Goal: Task Accomplishment & Management: Manage account settings

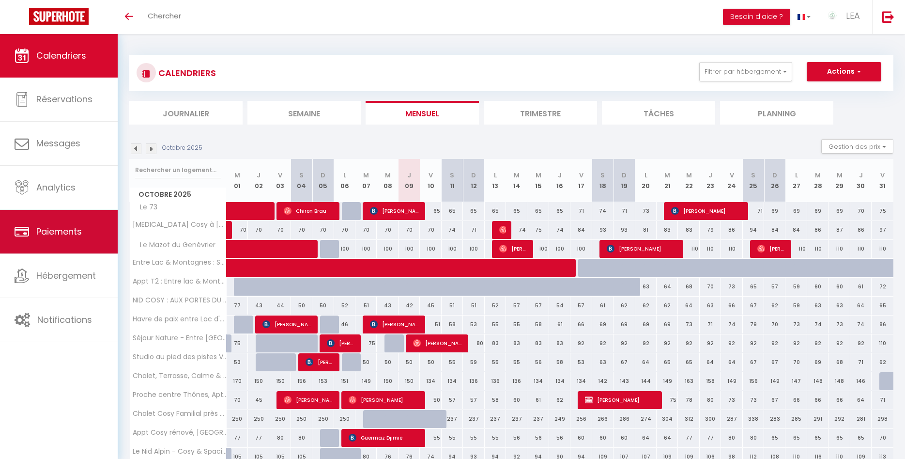
click at [57, 232] on span "Paiements" at bounding box center [59, 231] width 46 height 12
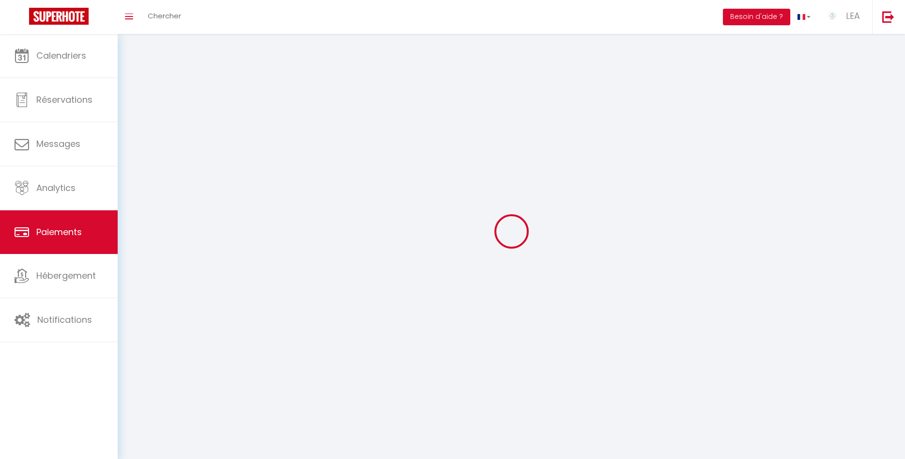
select select "2"
select select "0"
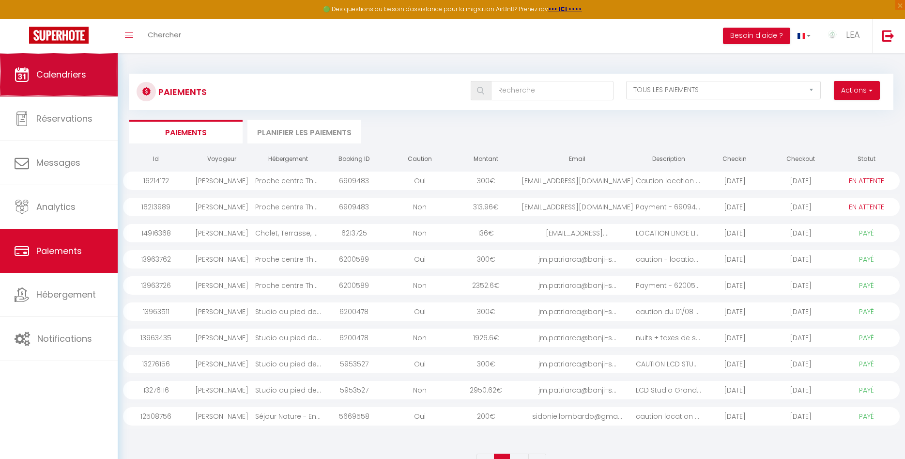
click at [47, 69] on span "Calendriers" at bounding box center [61, 74] width 50 height 12
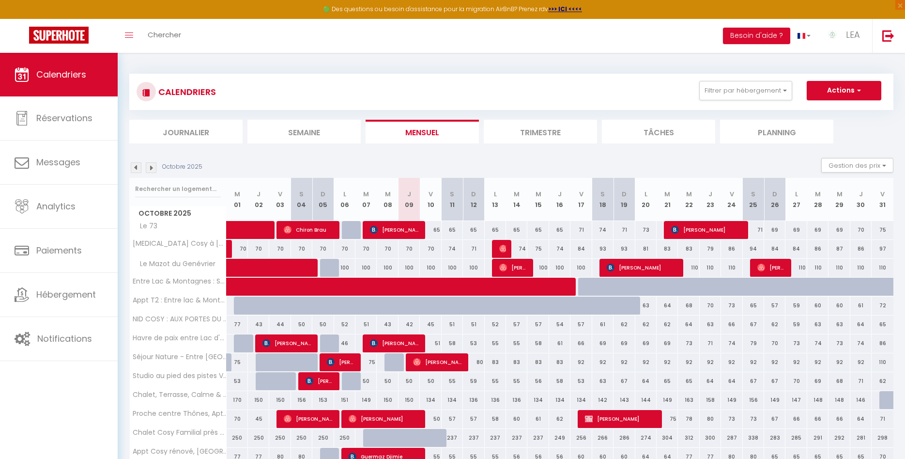
scroll to position [99, 0]
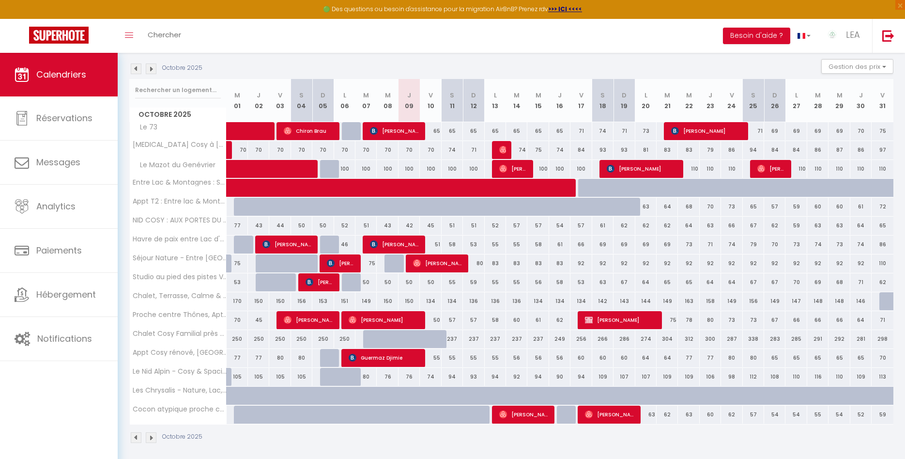
click at [430, 282] on div "50" at bounding box center [430, 282] width 21 height 18
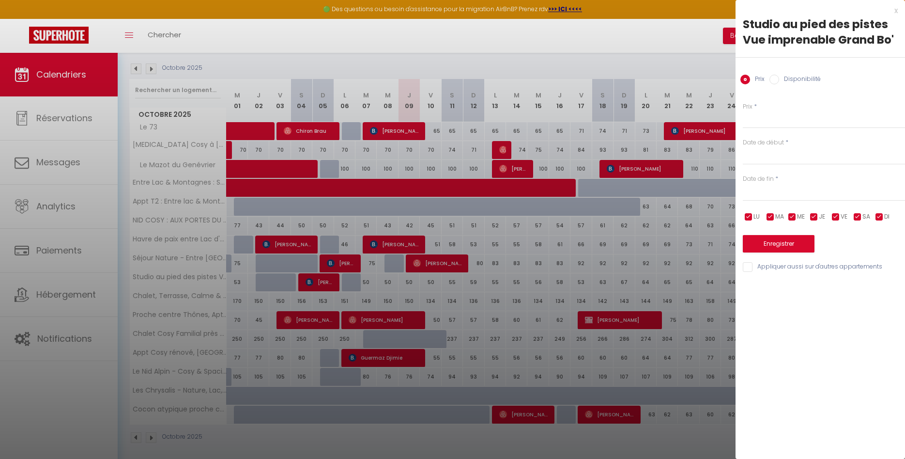
type input "50"
type input "Ven 10 Octobre 2025"
click at [741, 192] on input "[DATE]" at bounding box center [824, 193] width 162 height 13
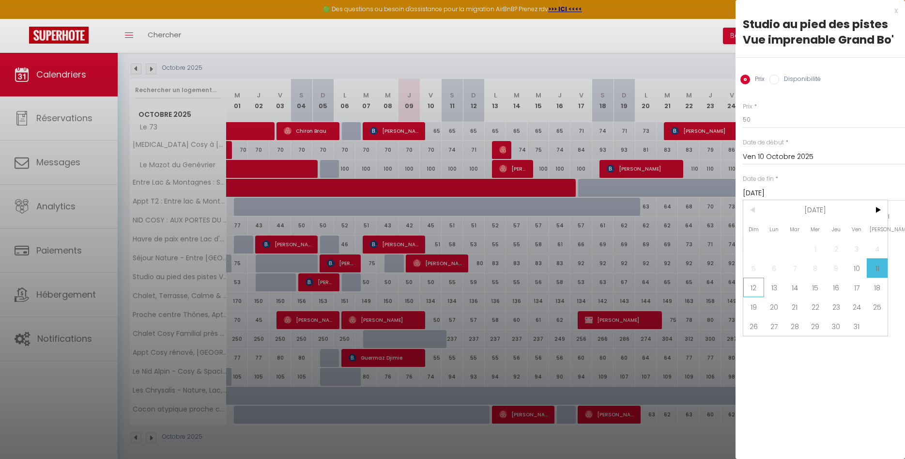
click at [741, 287] on span "12" at bounding box center [754, 287] width 21 height 19
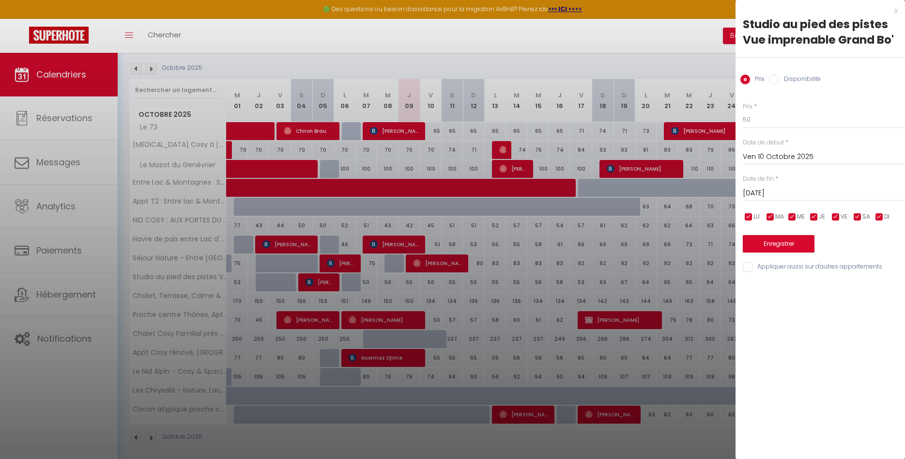
type input "Dim 12 Octobre 2025"
click at [741, 84] on input "Disponibilité" at bounding box center [775, 80] width 10 height 10
radio input "true"
radio input "false"
select select "0"
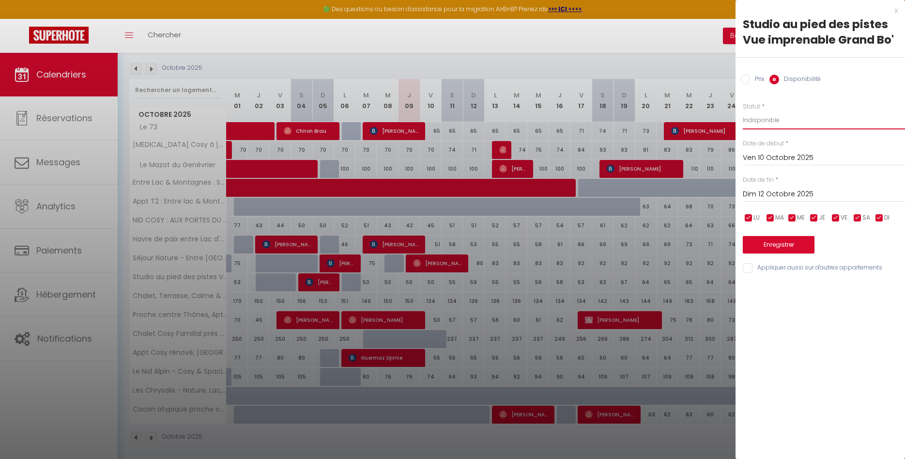
click option "Indisponible" at bounding box center [0, 0] width 0 height 0
click at [741, 245] on button "Enregistrer" at bounding box center [779, 244] width 72 height 17
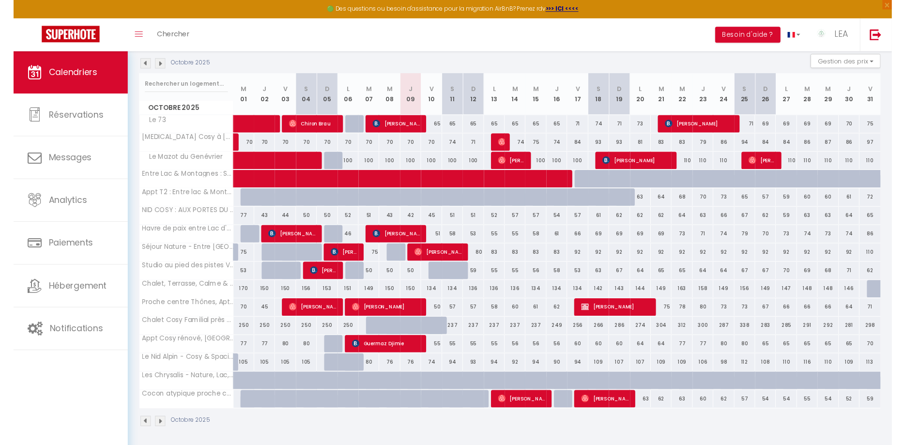
scroll to position [104, 0]
